Goal: Information Seeking & Learning: Understand process/instructions

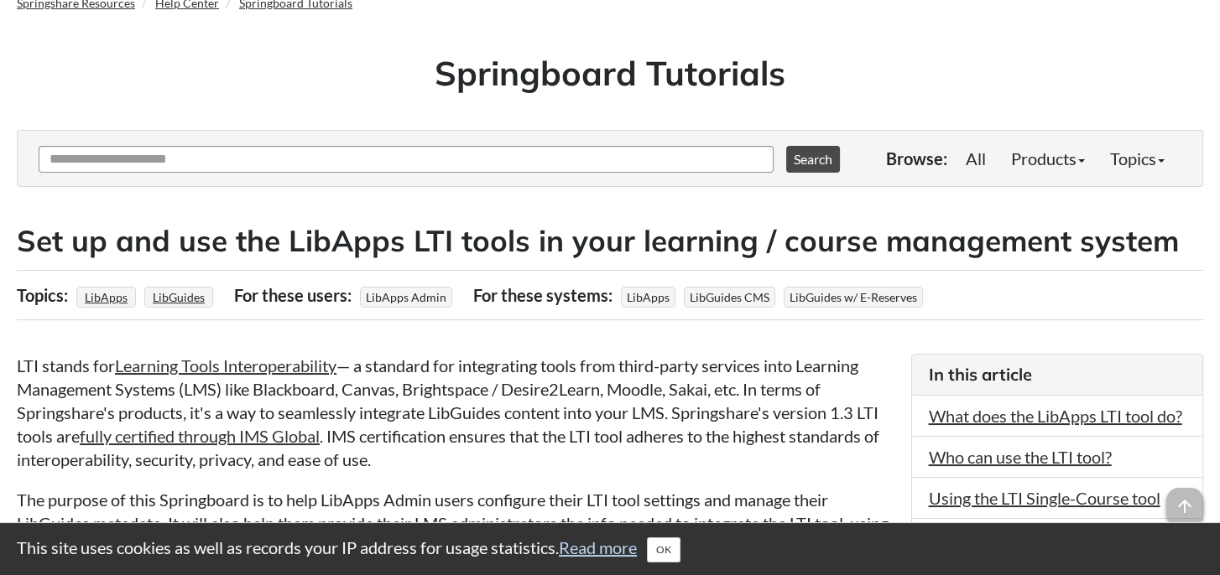
scroll to position [252, 0]
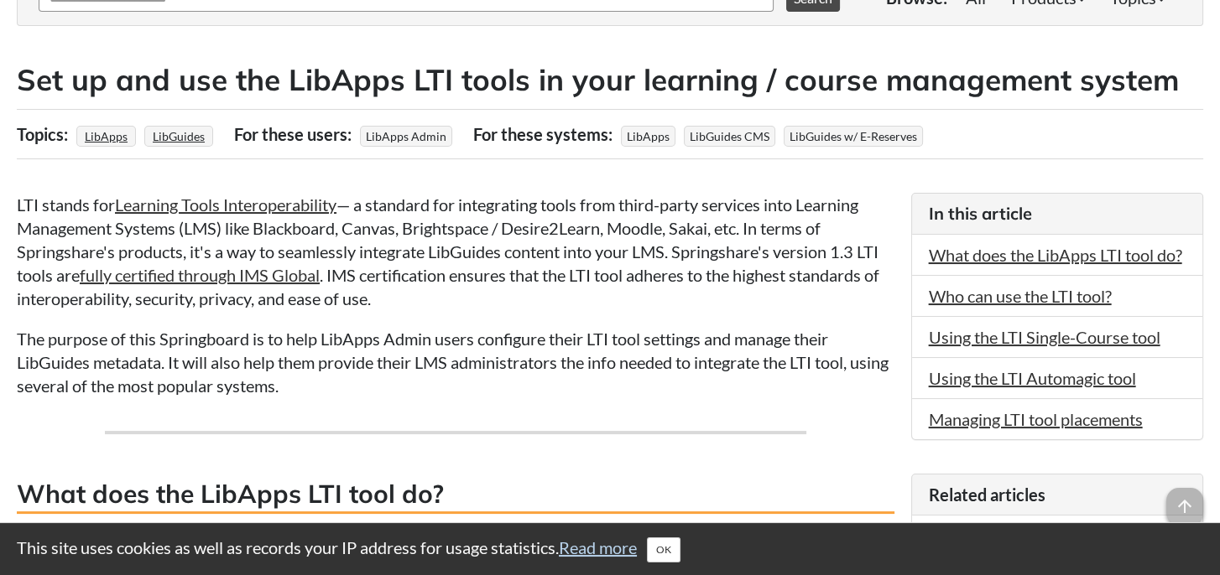
click at [18, 202] on p "LTI stands for Learning Tools Interoperability — a standard for integrating too…" at bounding box center [455, 251] width 877 height 117
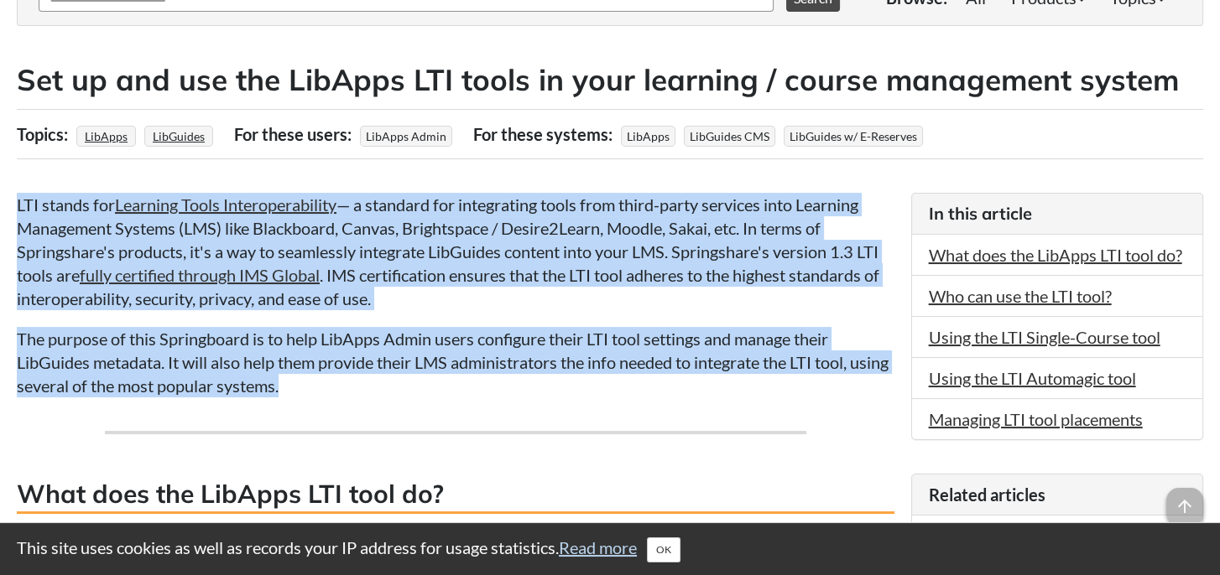
drag, startPoint x: 17, startPoint y: 200, endPoint x: 367, endPoint y: 378, distance: 393.1
drag, startPoint x: 367, startPoint y: 378, endPoint x: 606, endPoint y: 259, distance: 266.3
click at [606, 259] on p "LTI stands for Learning Tools Interoperability — a standard for integrating too…" at bounding box center [455, 251] width 877 height 117
click at [418, 211] on p "LTI stands for Learning Tools Interoperability — a standard for integrating too…" at bounding box center [455, 251] width 877 height 117
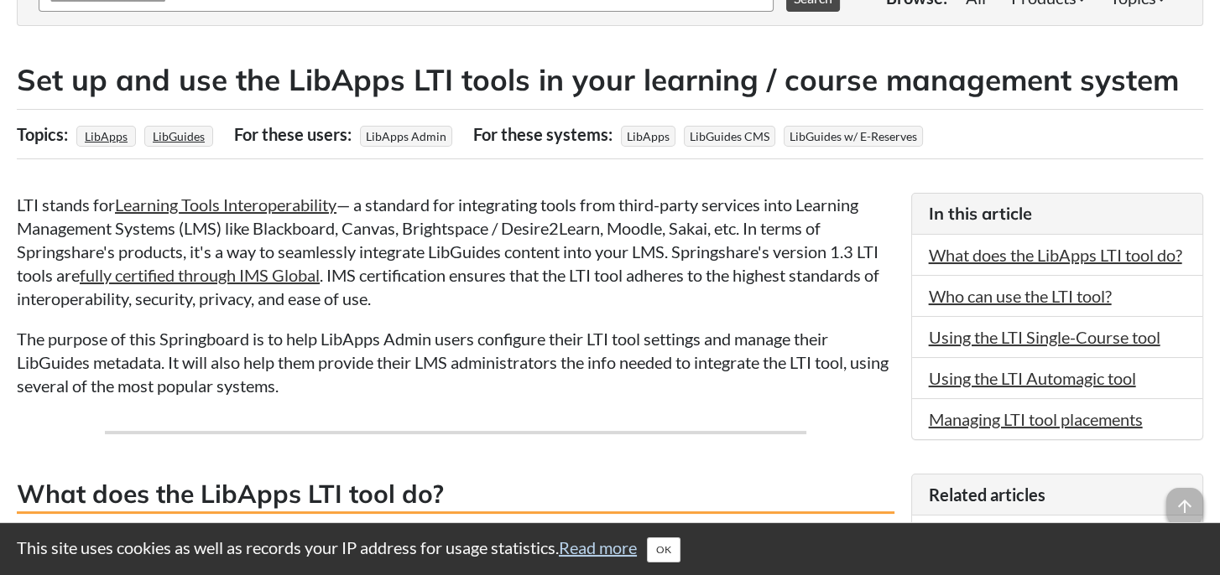
drag, startPoint x: 418, startPoint y: 211, endPoint x: 68, endPoint y: 205, distance: 349.8
click at [68, 205] on p "LTI stands for Learning Tools Interoperability — a standard for integrating too…" at bounding box center [455, 251] width 877 height 117
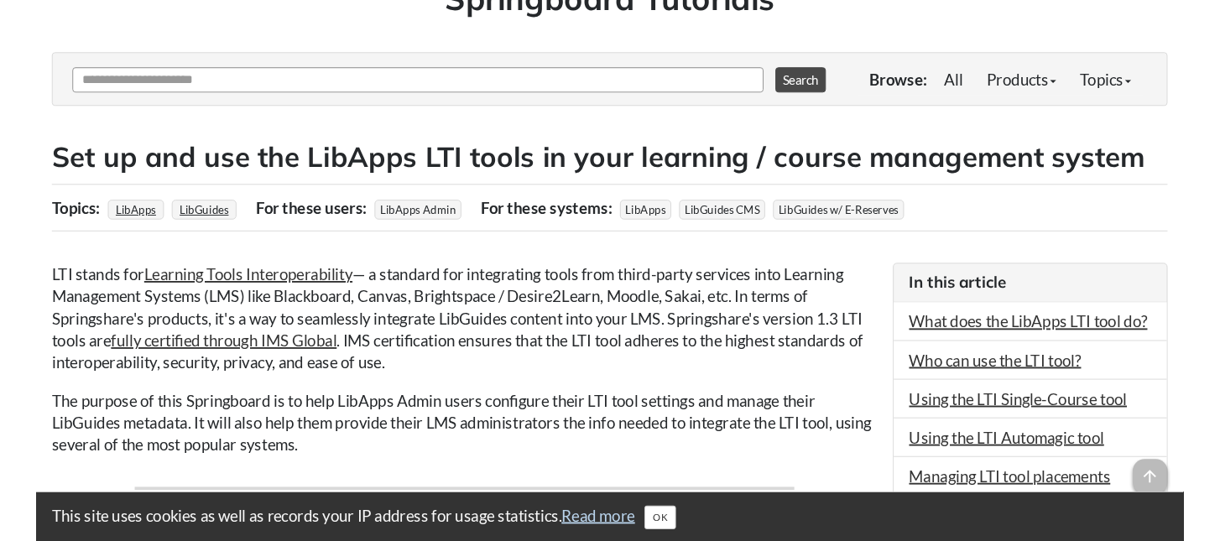
scroll to position [168, 0]
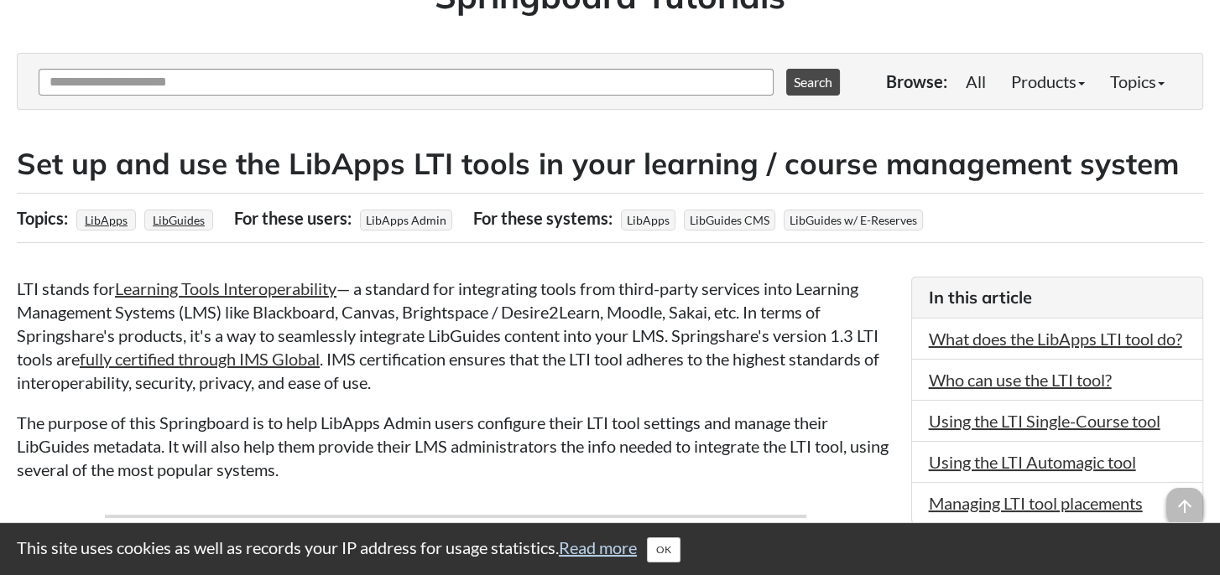
click at [19, 290] on p "LTI stands for Learning Tools Interoperability — a standard for integrating too…" at bounding box center [455, 335] width 877 height 117
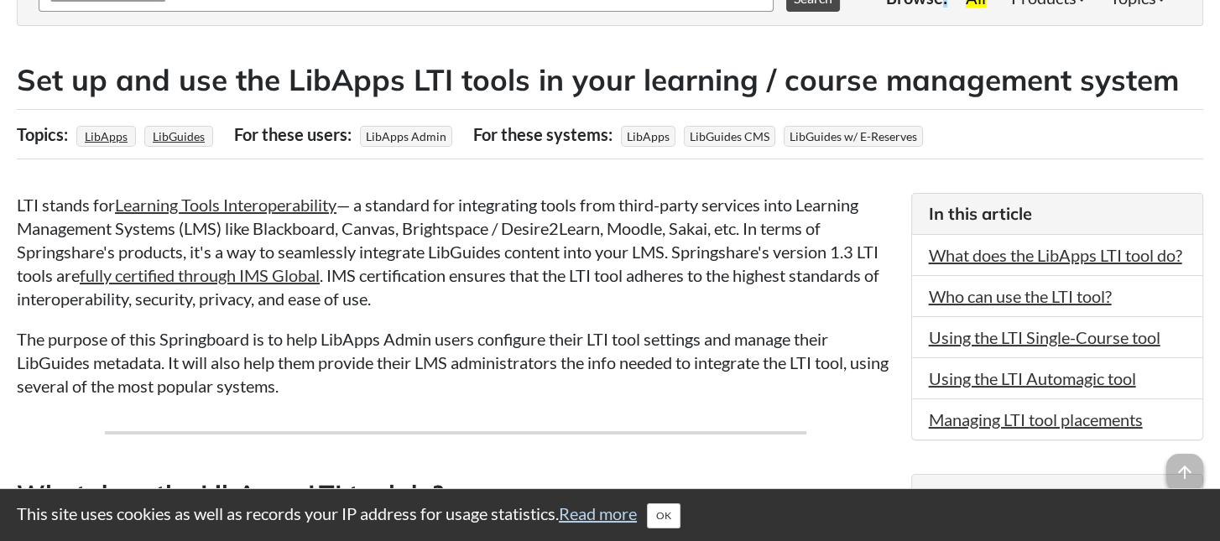
scroll to position [0, 0]
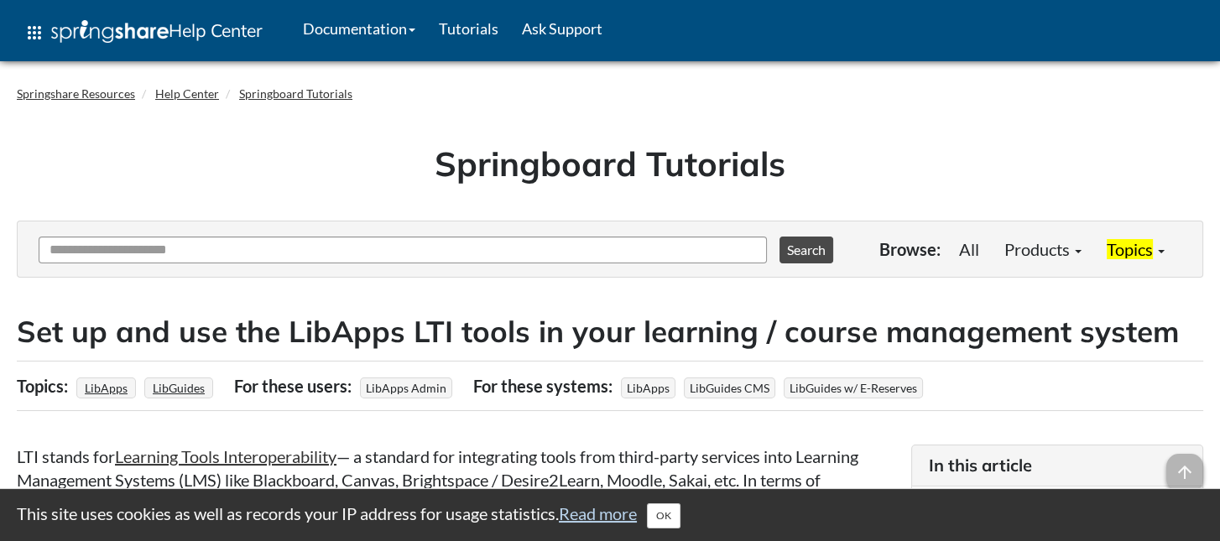
click at [19, 451] on p "LTI stands for Learning Tools Interoperability — a standard for integrating too…" at bounding box center [455, 503] width 877 height 117
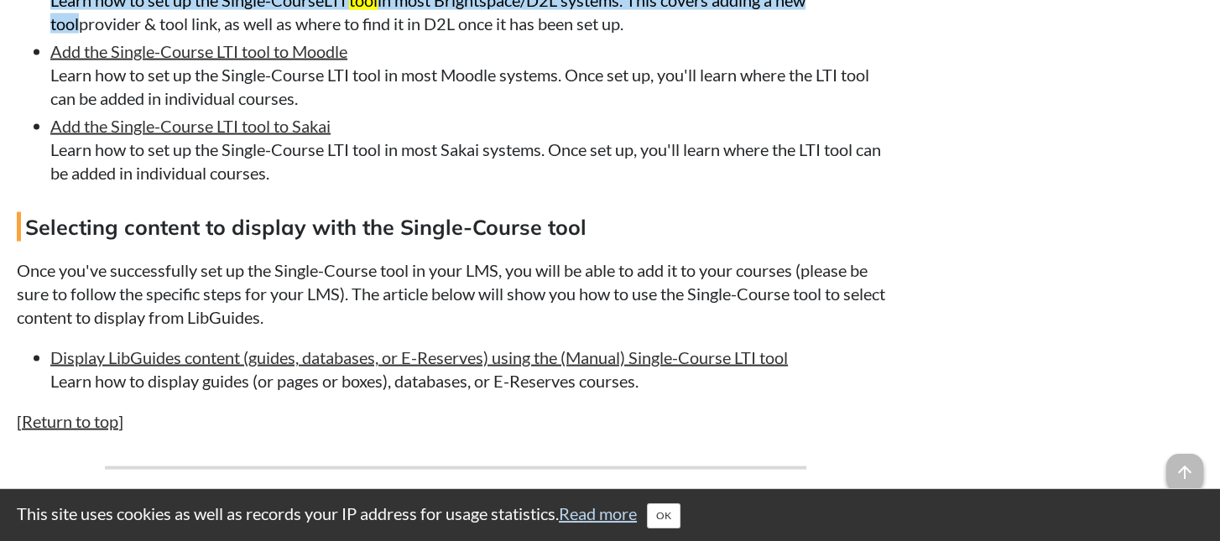
scroll to position [4441, 0]
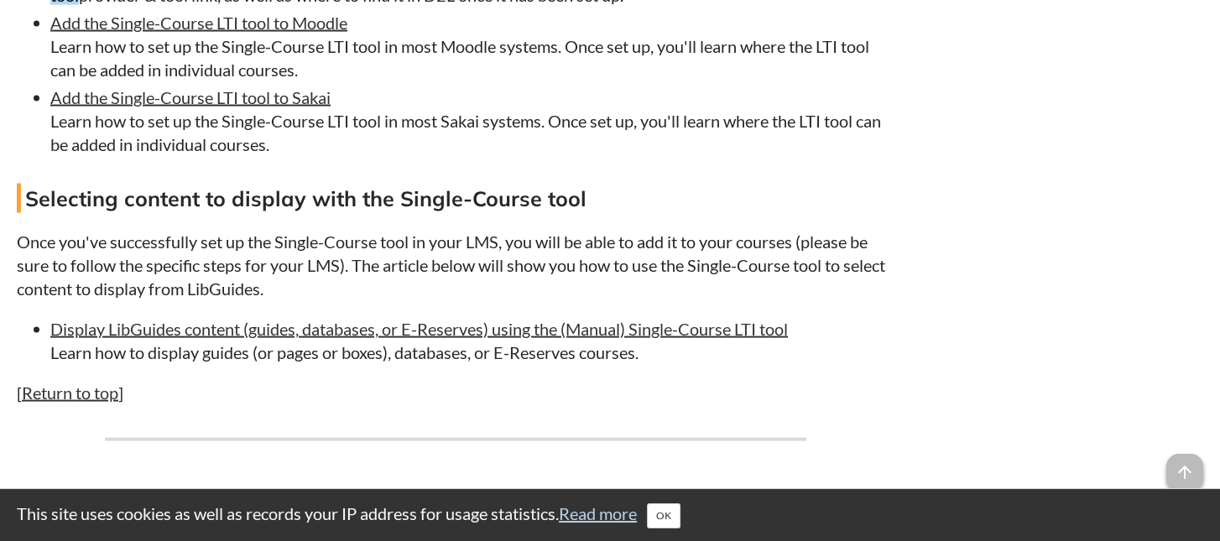
drag, startPoint x: 18, startPoint y: 315, endPoint x: 56, endPoint y: 315, distance: 37.8
click at [18, 300] on p "Once you've successfully set up the Single-Course tool in your LMS, you will be…" at bounding box center [455, 265] width 877 height 70
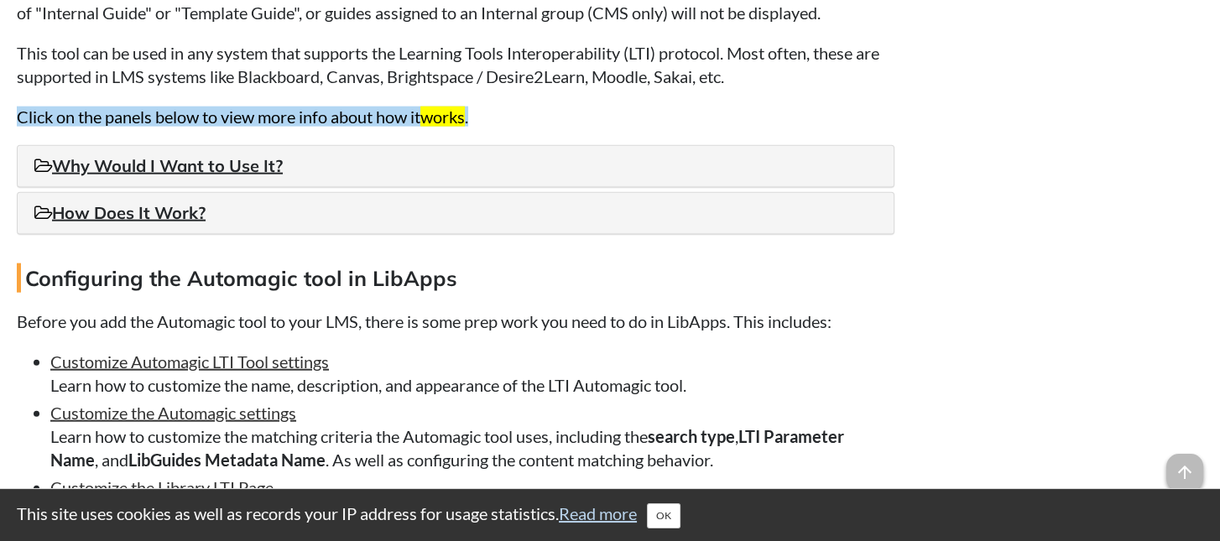
scroll to position [5280, 0]
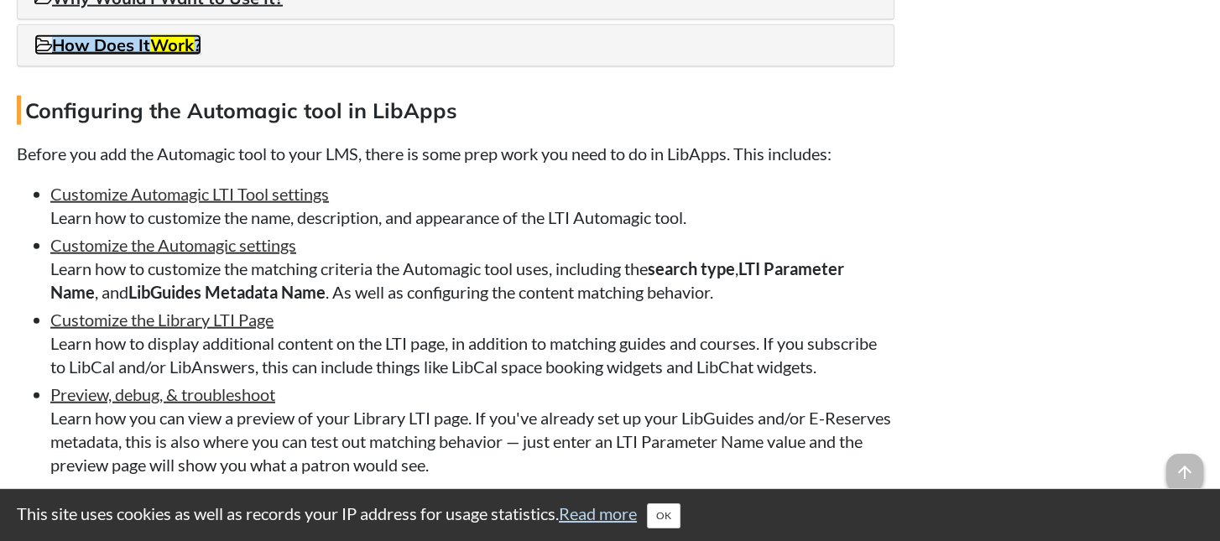
click at [60, 55] on msreadoutspan "How Does It Work ?" at bounding box center [126, 44] width 149 height 21
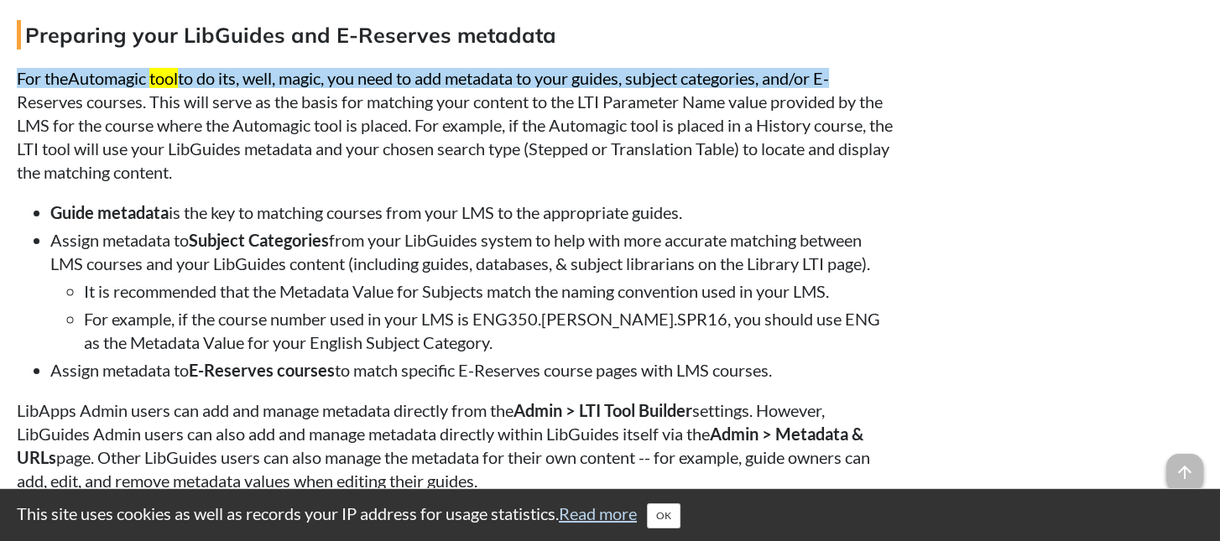
scroll to position [7283, 0]
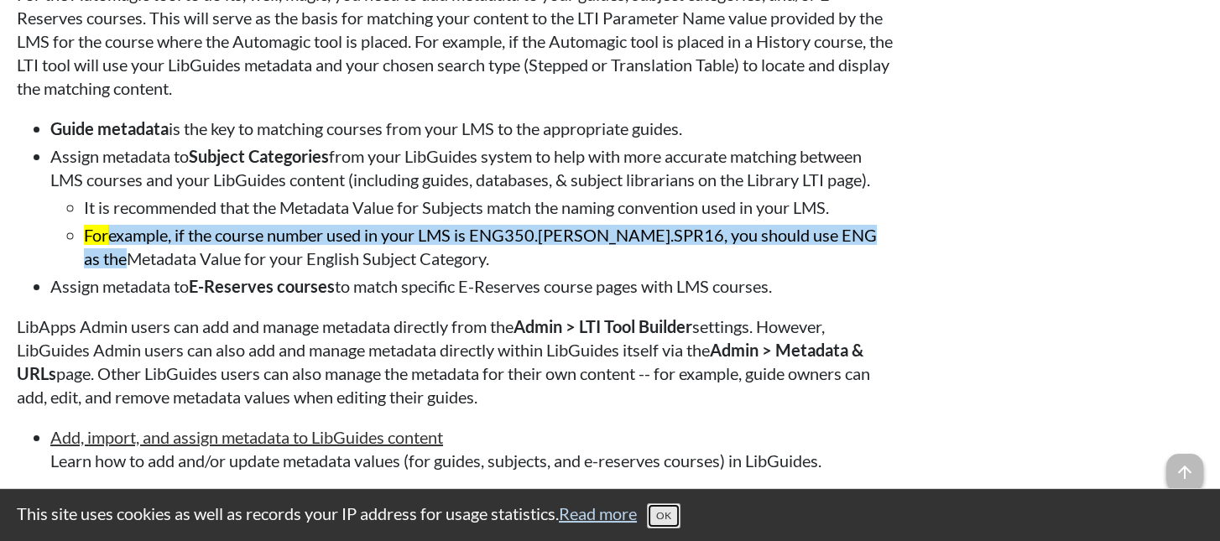
click at [663, 512] on button "OK" at bounding box center [664, 515] width 34 height 25
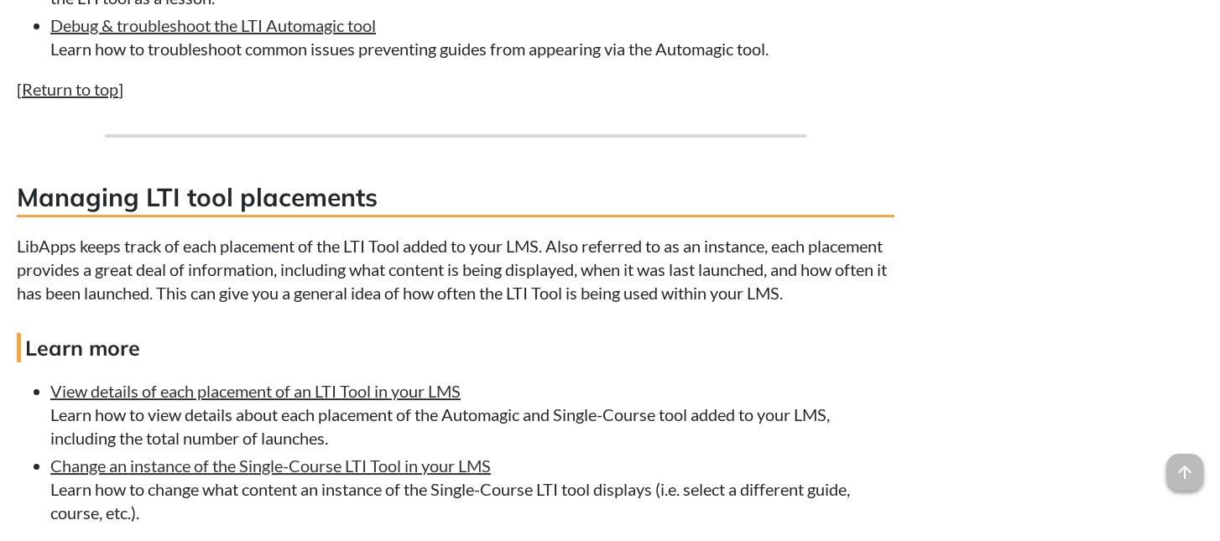
scroll to position [8289, 0]
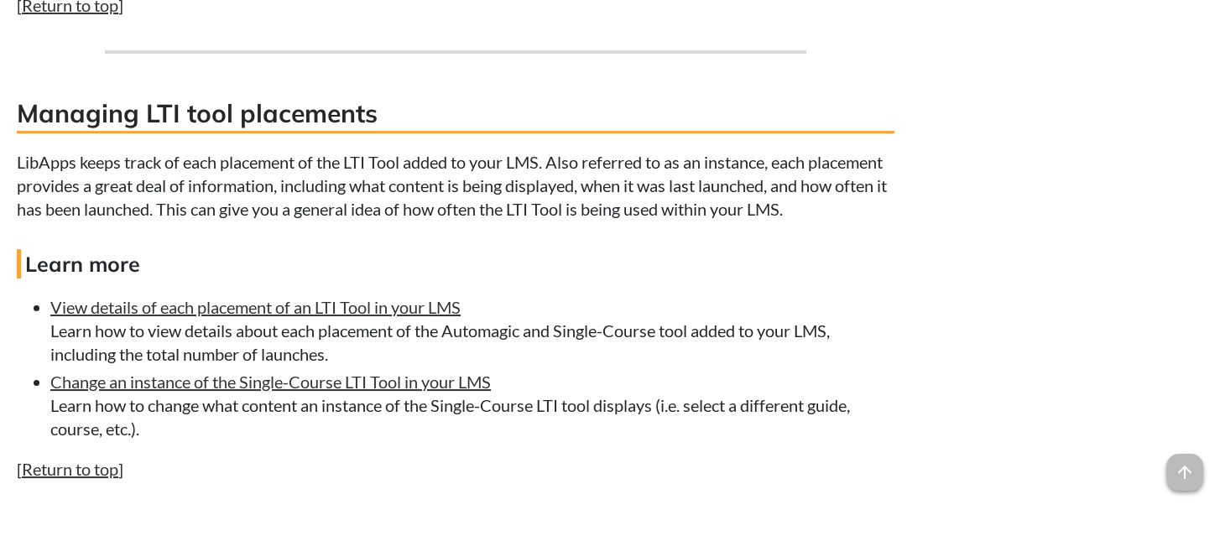
click at [22, 133] on h3 "Managing LTI tool placements" at bounding box center [455, 115] width 877 height 38
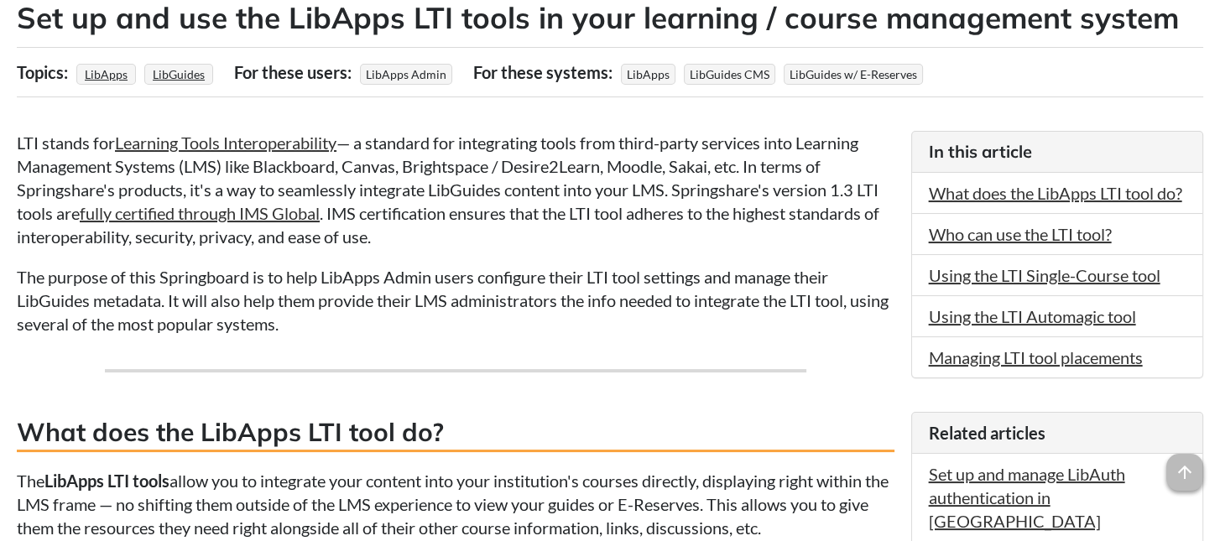
scroll to position [75, 0]
